Goal: Task Accomplishment & Management: Use online tool/utility

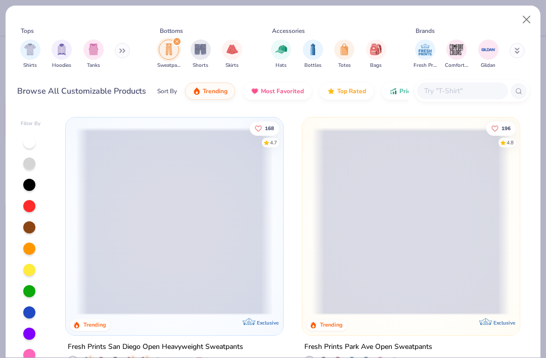
click at [526, 19] on button "Close" at bounding box center [527, 19] width 19 height 19
type textarea "x"
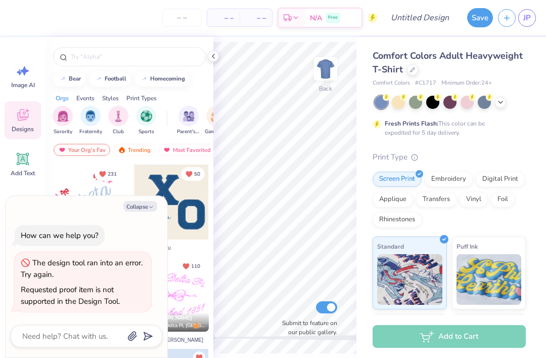
click at [528, 17] on span "JP" at bounding box center [528, 18] width 8 height 12
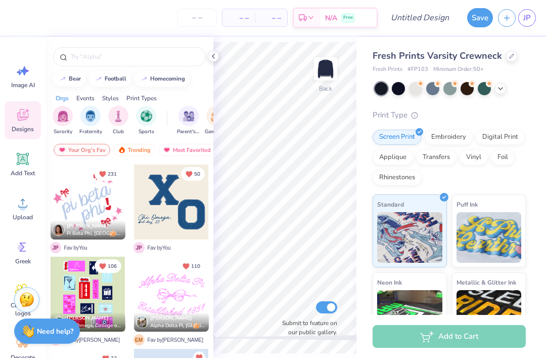
click at [212, 59] on icon at bounding box center [213, 56] width 8 height 8
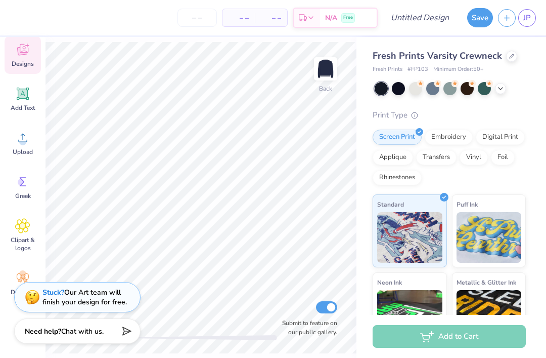
scroll to position [74, 0]
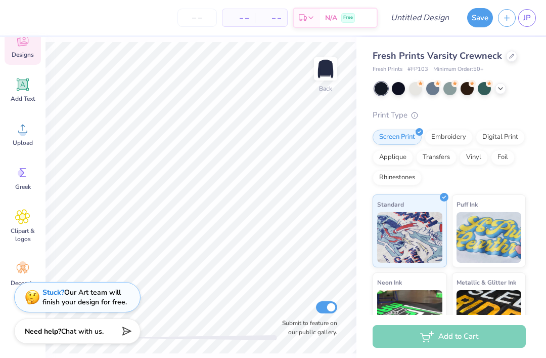
click at [27, 90] on icon at bounding box center [22, 84] width 15 height 15
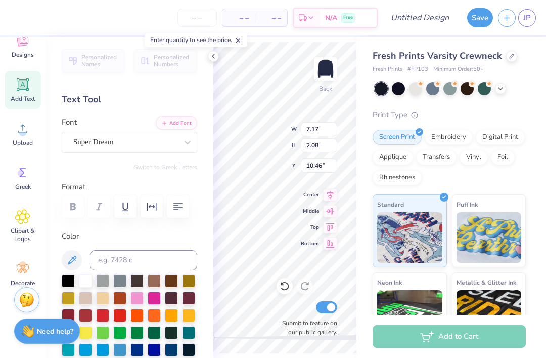
scroll to position [1, 1]
type textarea "TThataXT"
click at [313, 199] on span "Center" at bounding box center [310, 195] width 18 height 8
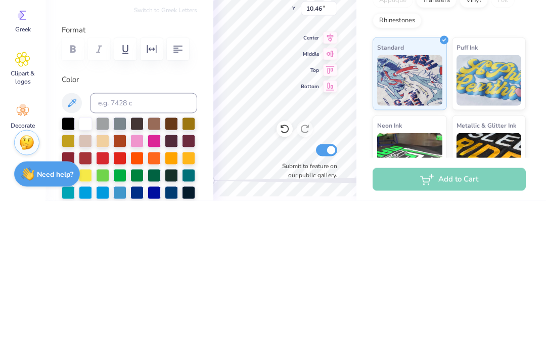
scroll to position [1, 2]
type textarea "TThtaXT"
click at [312, 191] on span "Center" at bounding box center [310, 195] width 18 height 8
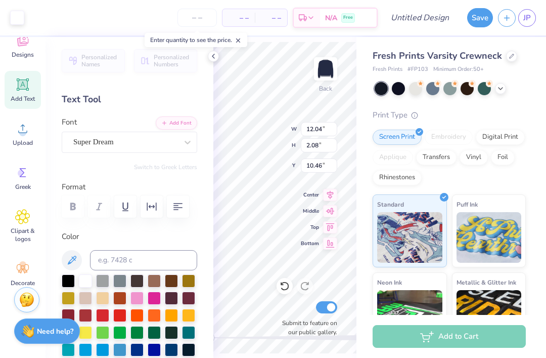
click at [304, 196] on span "Center" at bounding box center [310, 195] width 18 height 8
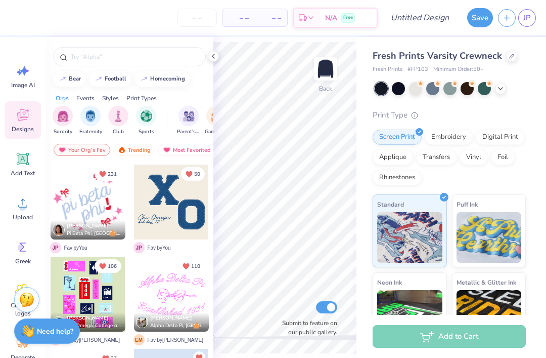
click at [25, 176] on span "Add Text" at bounding box center [23, 173] width 24 height 8
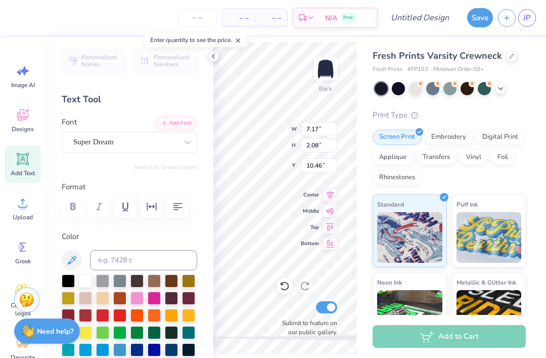
scroll to position [1, 0]
click at [309, 195] on span "Center" at bounding box center [310, 195] width 18 height 8
type textarea "Theta"
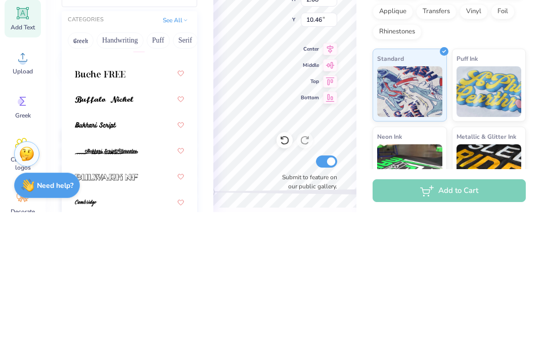
scroll to position [887, 0]
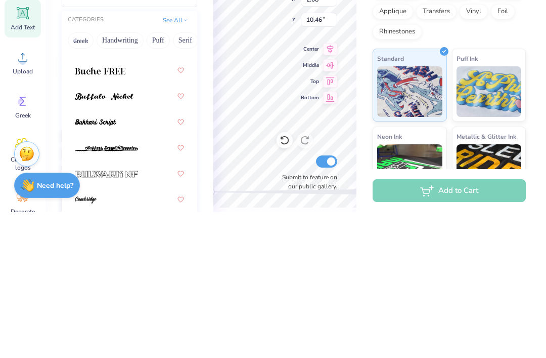
click at [150, 233] on div at bounding box center [129, 242] width 109 height 18
type input "b"
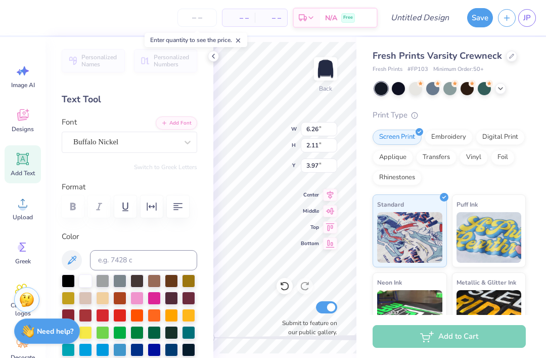
type input "4.84"
type input "1.63"
click at [216, 53] on icon at bounding box center [213, 56] width 8 height 8
click at [211, 55] on icon at bounding box center [213, 56] width 8 height 8
click at [209, 59] on icon at bounding box center [213, 56] width 8 height 8
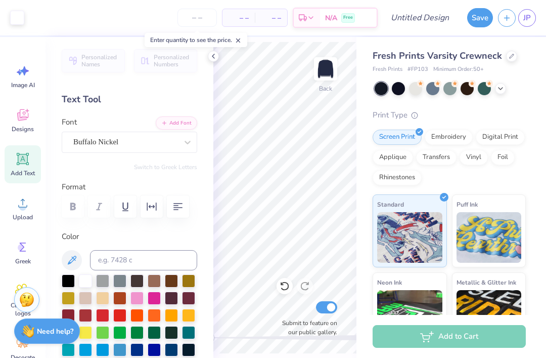
click at [212, 55] on icon at bounding box center [213, 56] width 8 height 8
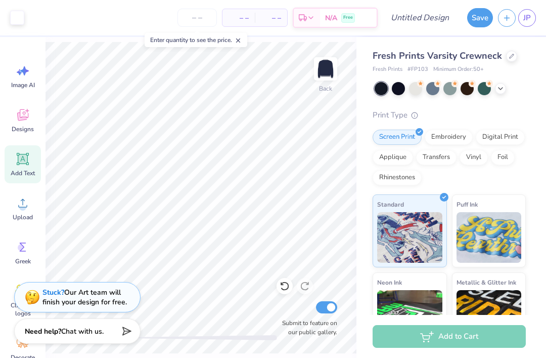
click at [417, 89] on div at bounding box center [415, 88] width 13 height 13
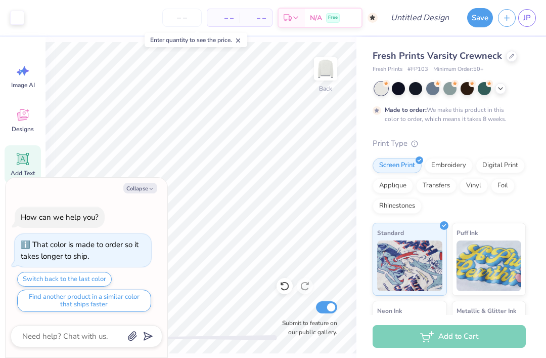
click at [500, 88] on polyline at bounding box center [501, 89] width 4 height 2
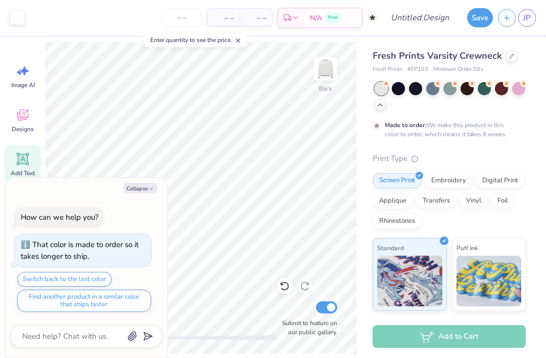
click at [413, 84] on div at bounding box center [415, 88] width 13 height 13
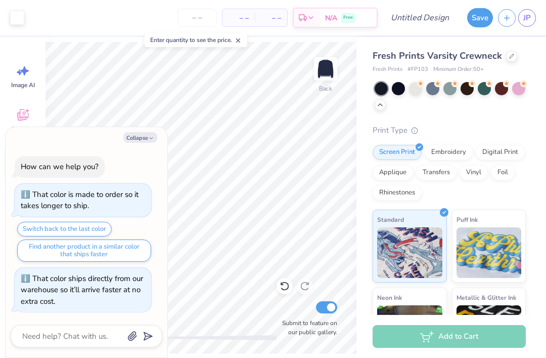
click at [143, 137] on button "Collapse" at bounding box center [140, 137] width 34 height 11
type textarea "x"
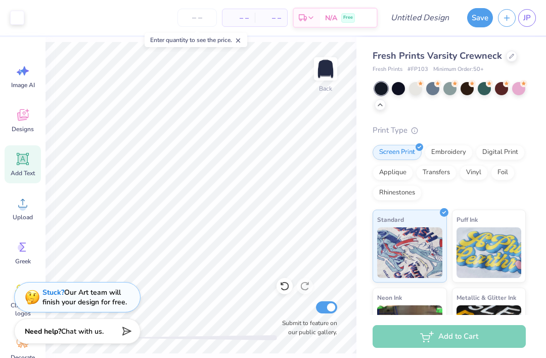
click at [326, 71] on img at bounding box center [326, 69] width 20 height 20
click at [321, 73] on img at bounding box center [326, 69] width 20 height 20
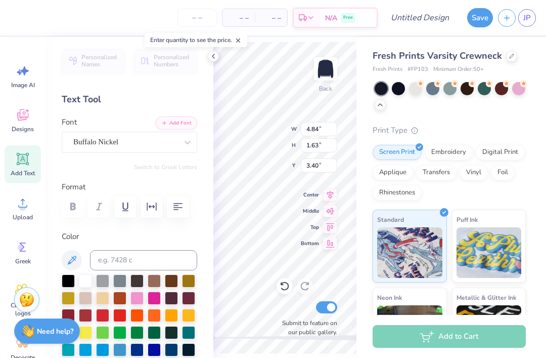
scroll to position [1, 1]
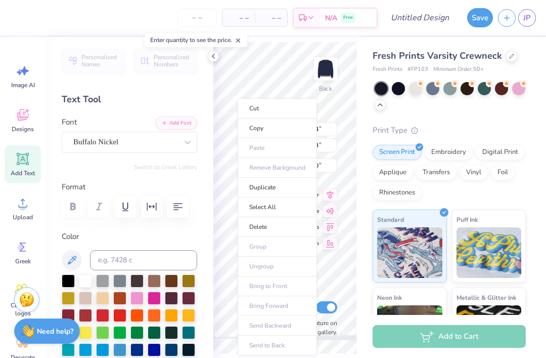
click at [271, 130] on li "Copy" at bounding box center [277, 128] width 79 height 20
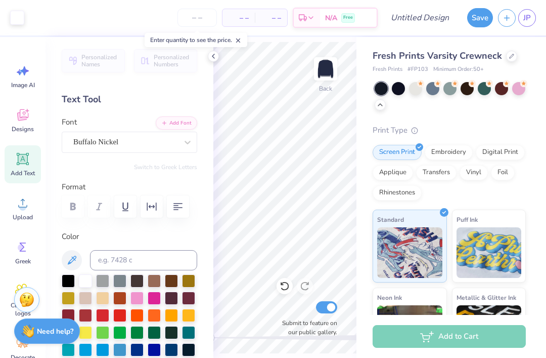
click at [326, 75] on img at bounding box center [326, 69] width 20 height 20
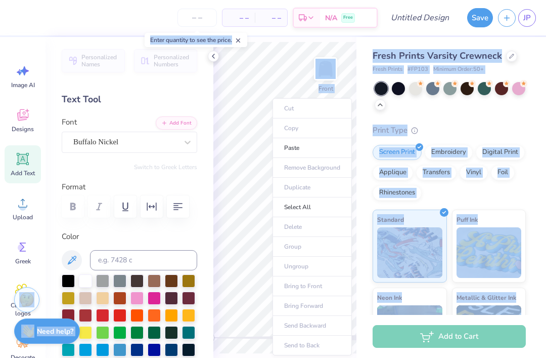
click at [309, 151] on li "Paste" at bounding box center [312, 148] width 79 height 20
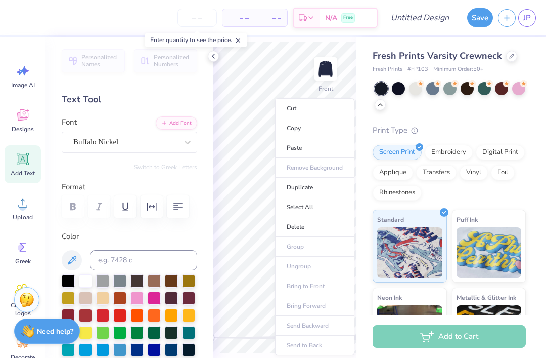
click at [311, 145] on li "Paste" at bounding box center [314, 148] width 79 height 20
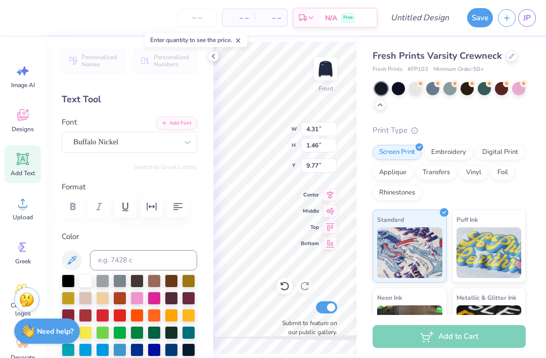
type input "9.89"
type textarea "Theta x Deltd"
click at [331, 79] on img at bounding box center [326, 69] width 20 height 20
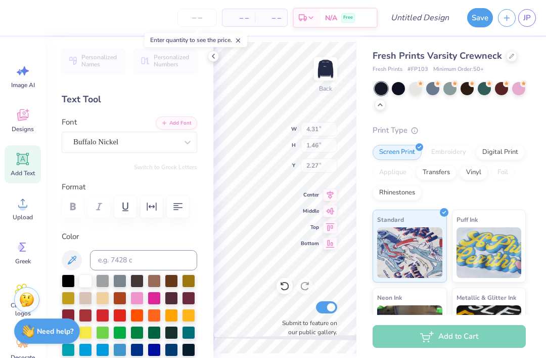
type input "4.84"
type input "1.63"
type input "3.40"
click at [330, 76] on img at bounding box center [326, 69] width 20 height 20
type input "4.31"
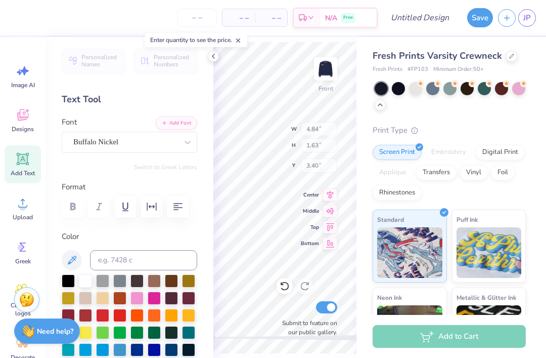
type input "1.46"
type input "6.84"
type input "12.02"
type input "2.27"
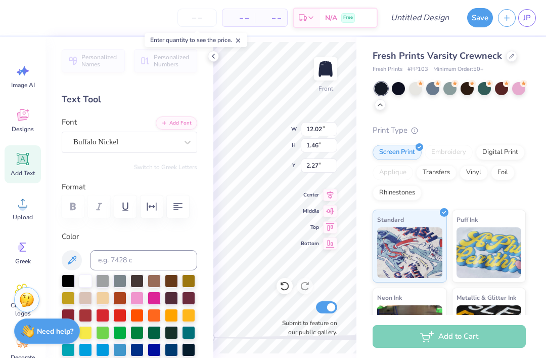
type textarea "Theta x Delts"
type textarea "Homecoming"
click at [210, 56] on icon at bounding box center [213, 56] width 8 height 8
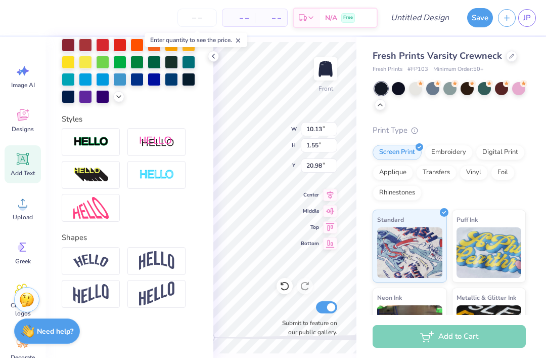
scroll to position [269, 0]
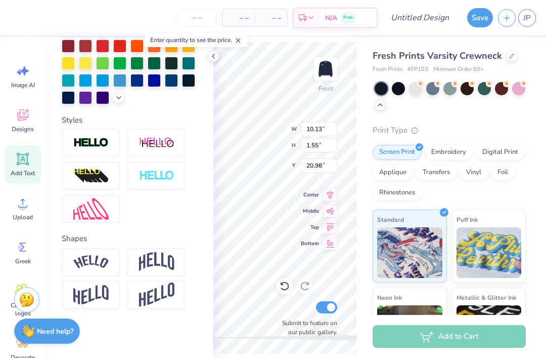
click at [105, 259] on img at bounding box center [90, 262] width 35 height 14
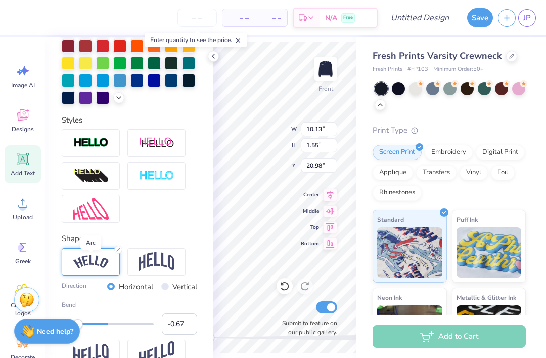
type input "-0.68"
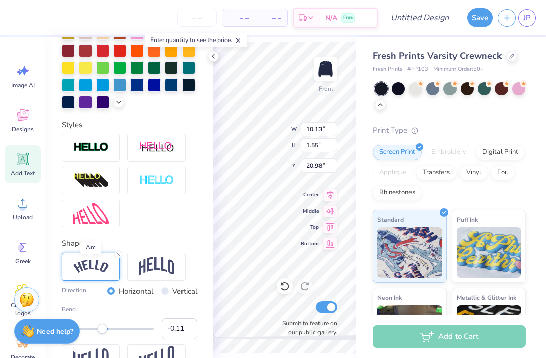
type input "-0.10"
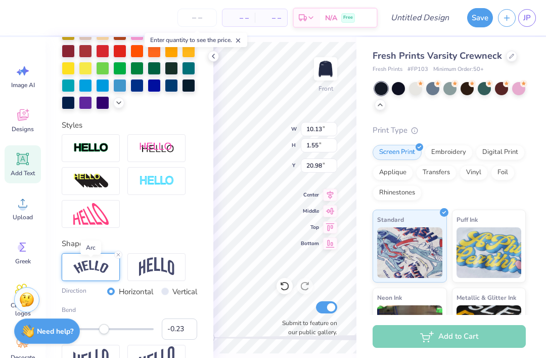
type input "-0.24"
click at [17, 164] on icon at bounding box center [23, 159] width 12 height 12
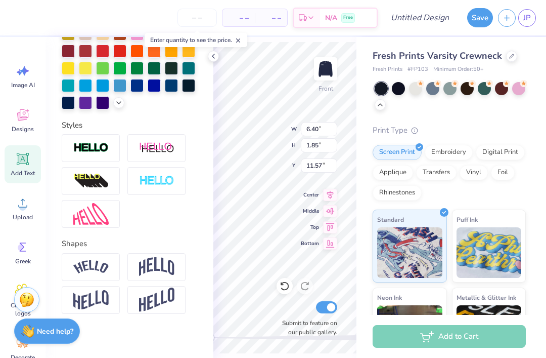
scroll to position [0, 0]
type textarea "25"
type input "11.72"
type input "1.46"
type input "2.27"
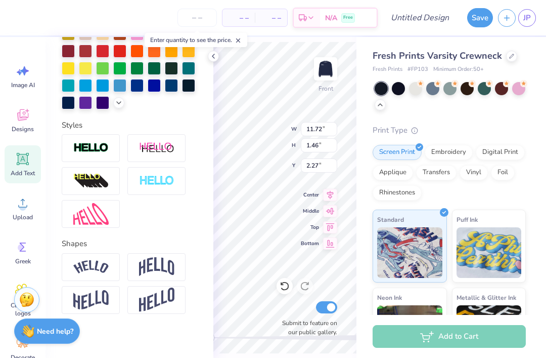
type input "2.99"
type input "1.85"
type input "11.57"
type input "11.80"
type input "7.32"
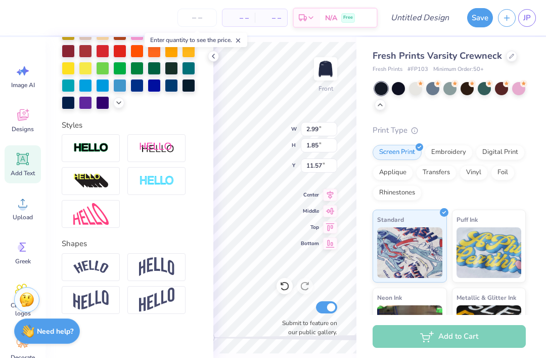
type input "6.11"
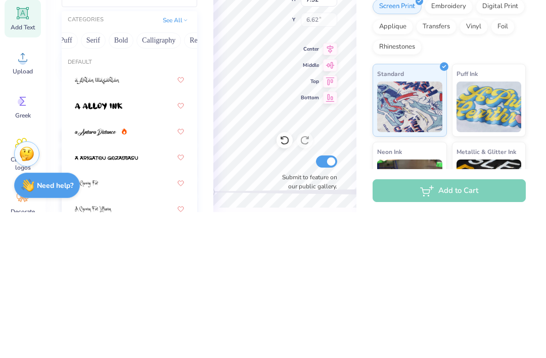
scroll to position [0, 91]
click at [130, 178] on button "Bold" at bounding box center [122, 186] width 25 height 16
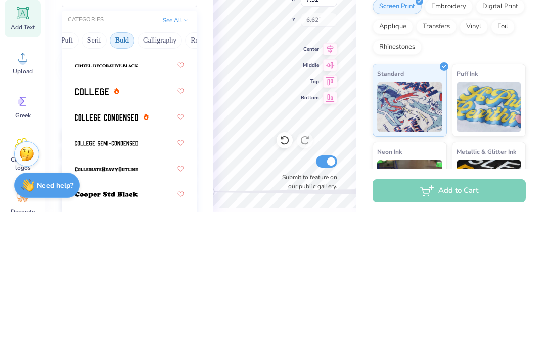
scroll to position [133, 0]
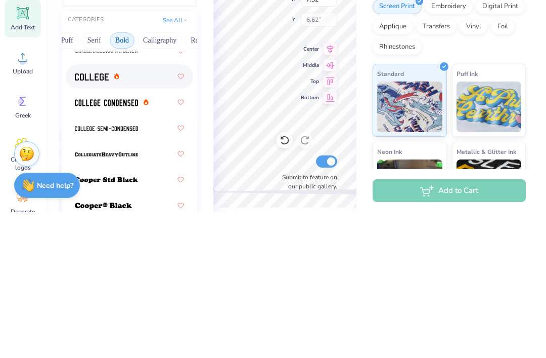
click at [131, 213] on div at bounding box center [129, 222] width 109 height 18
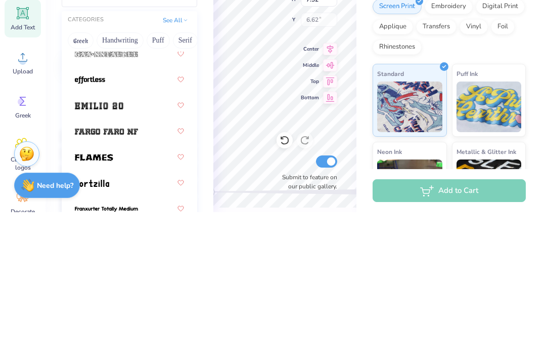
scroll to position [395, 0]
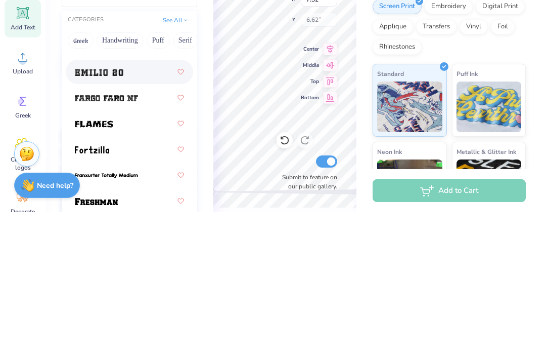
click at [141, 208] on div at bounding box center [129, 217] width 109 height 18
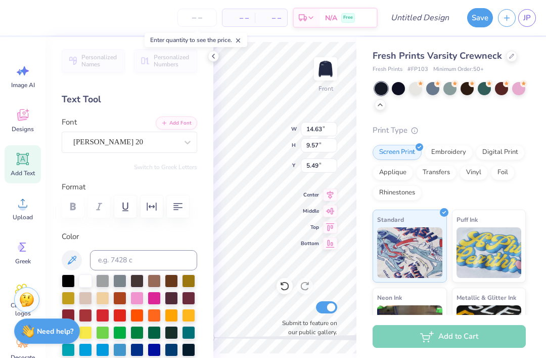
type input "10.81"
type input "7.07"
type input "7.99"
type input "11.10"
type input "7.26"
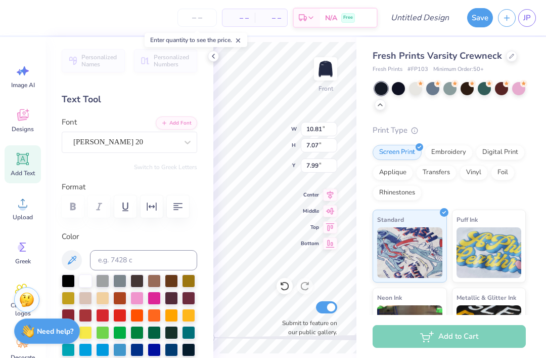
type input "6.46"
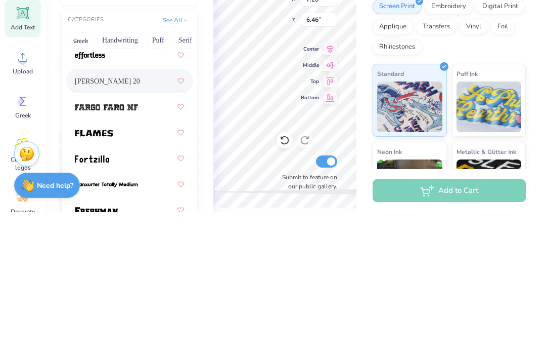
scroll to position [388, 0]
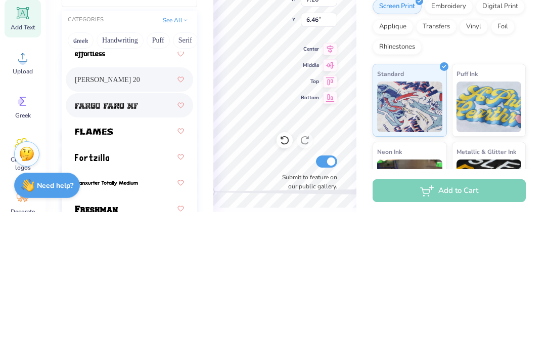
click at [145, 242] on div at bounding box center [129, 251] width 109 height 18
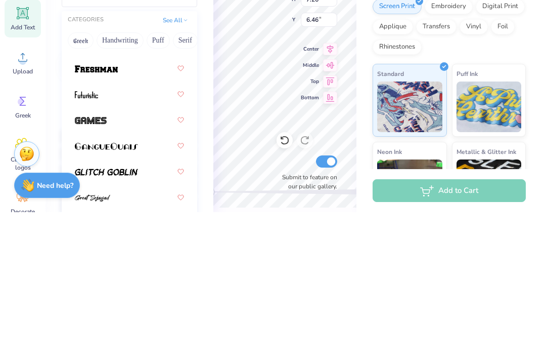
scroll to position [531, 0]
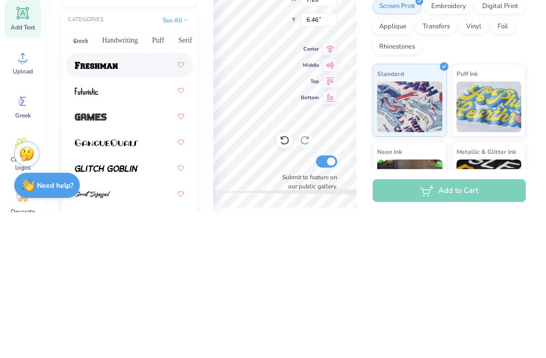
click at [150, 201] on div at bounding box center [129, 210] width 109 height 18
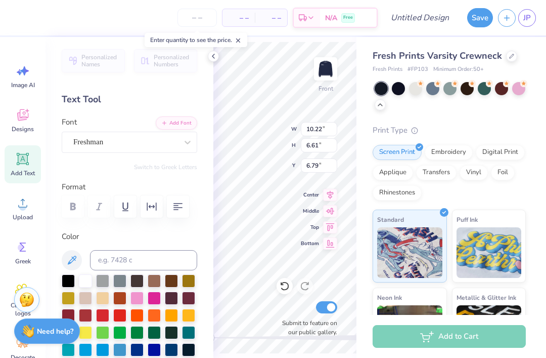
type input "10.96"
type input "1.46"
type input "17.07"
click at [211, 52] on icon at bounding box center [213, 56] width 8 height 8
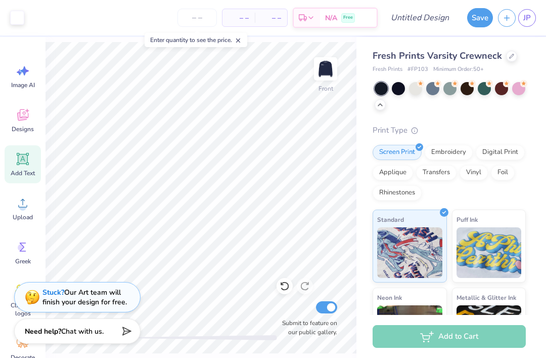
click at [330, 68] on img at bounding box center [326, 69] width 20 height 20
click at [323, 76] on img at bounding box center [326, 69] width 20 height 20
